Goal: Transaction & Acquisition: Purchase product/service

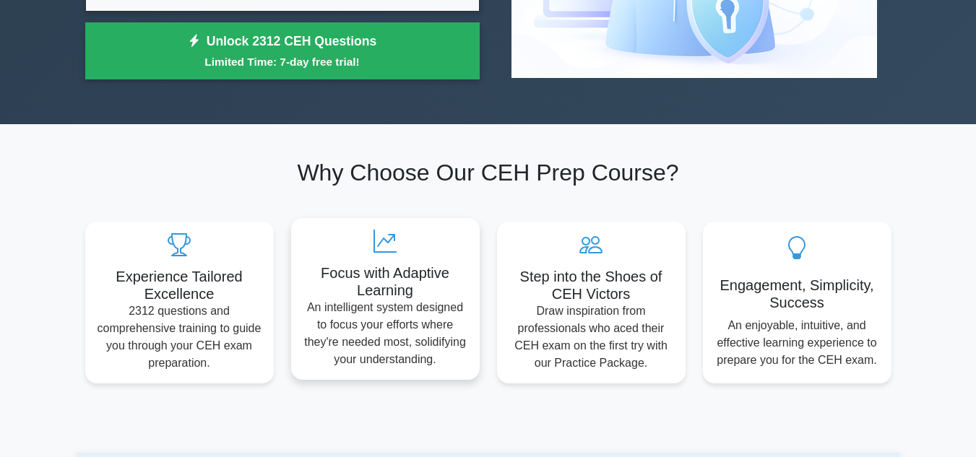
click at [418, 246] on icon at bounding box center [385, 241] width 165 height 23
click at [415, 241] on icon at bounding box center [385, 241] width 165 height 23
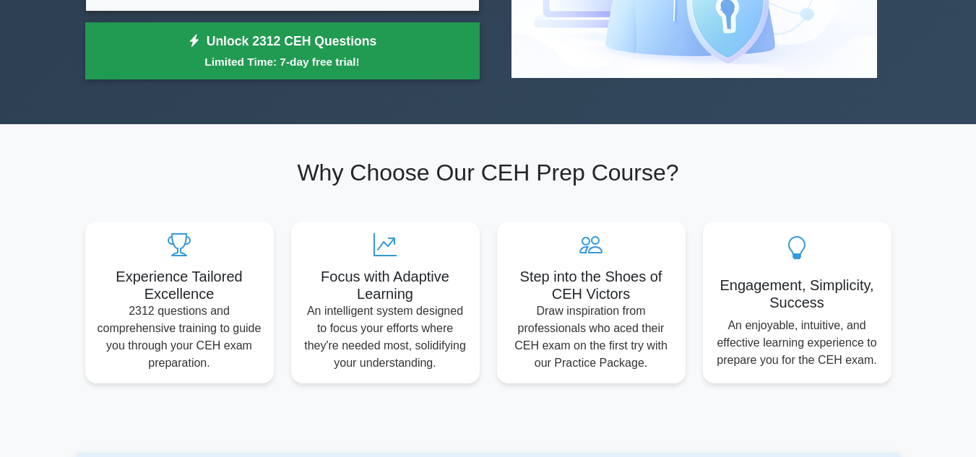
click at [290, 69] on link "Unlock 2312 CEH Questions Limited Time: 7-day free trial!" at bounding box center [282, 51] width 394 height 58
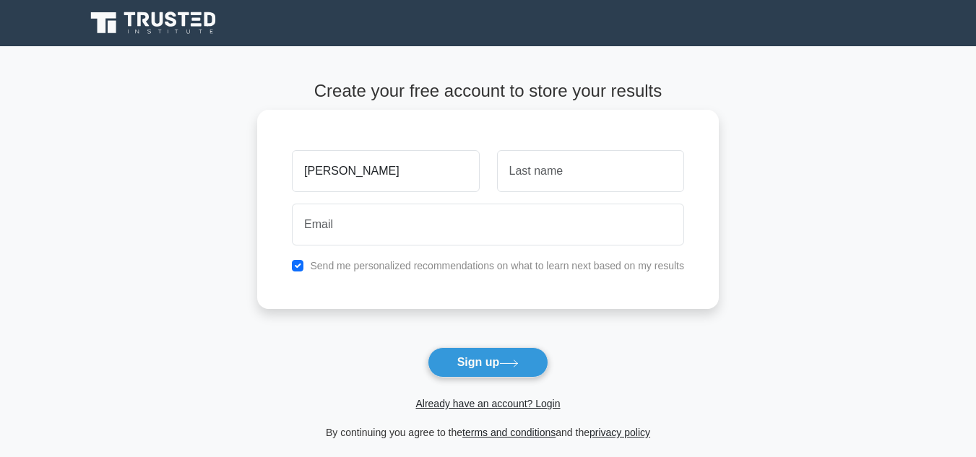
type input "[PERSON_NAME]"
click at [525, 174] on input "text" at bounding box center [590, 171] width 187 height 42
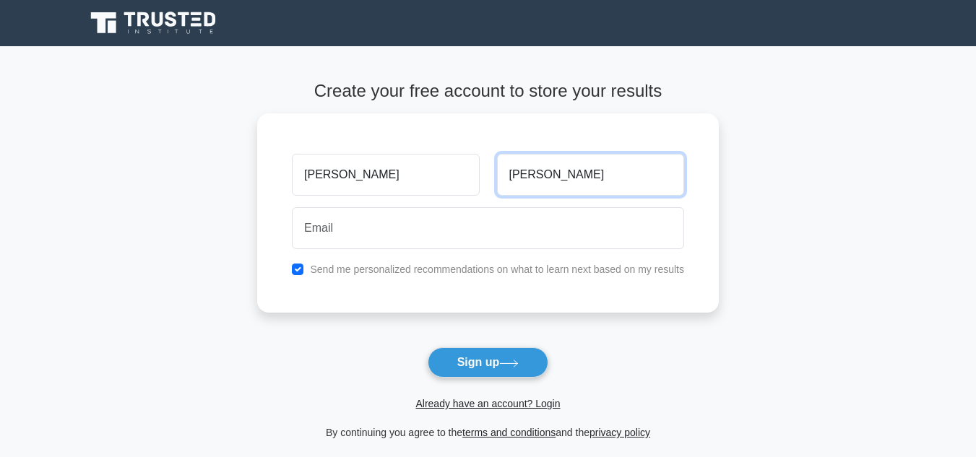
type input "[PERSON_NAME]"
